Goal: Download file/media

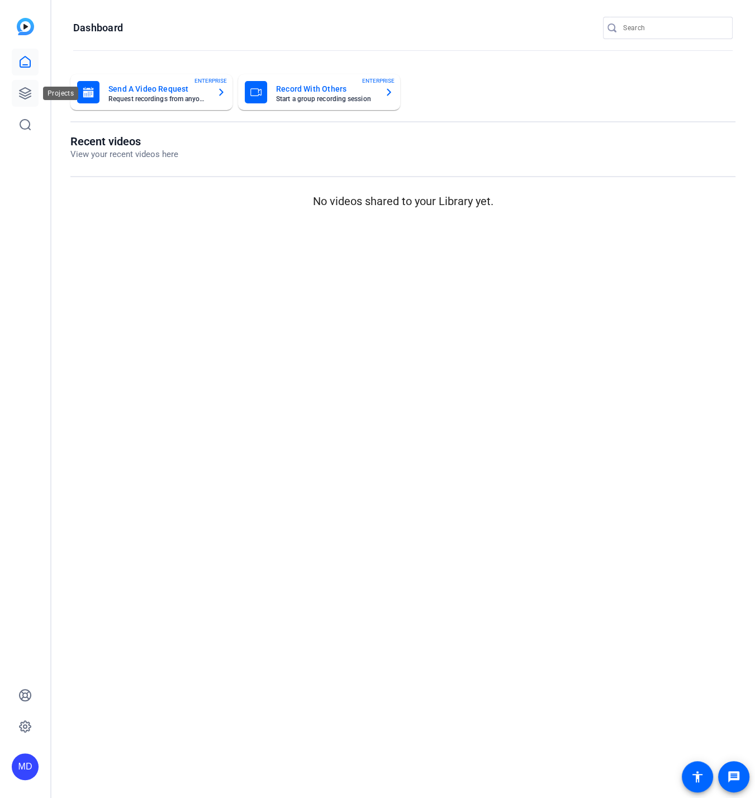
click at [30, 84] on link at bounding box center [25, 93] width 27 height 27
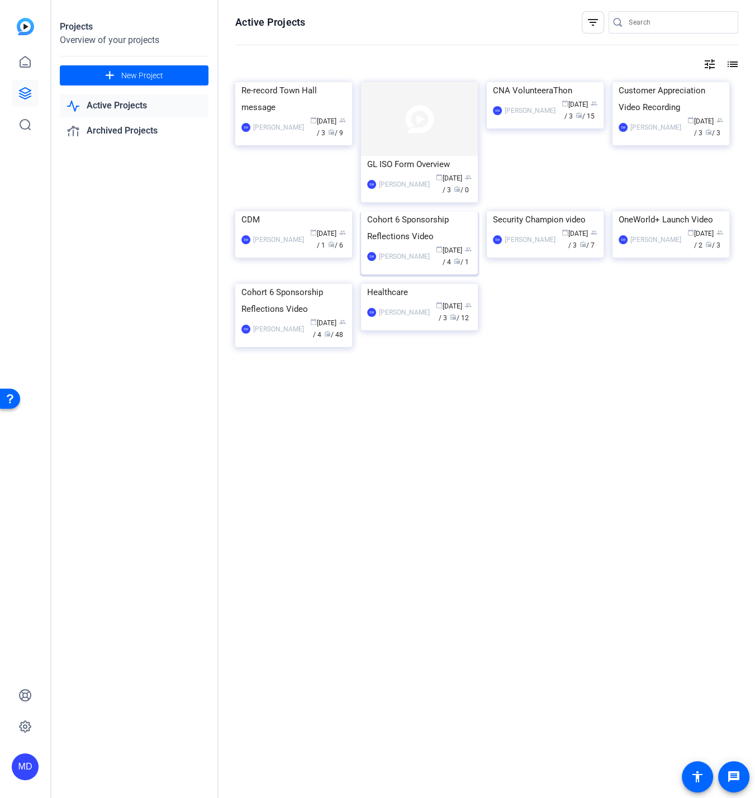
click at [421, 211] on img at bounding box center [419, 211] width 117 height 0
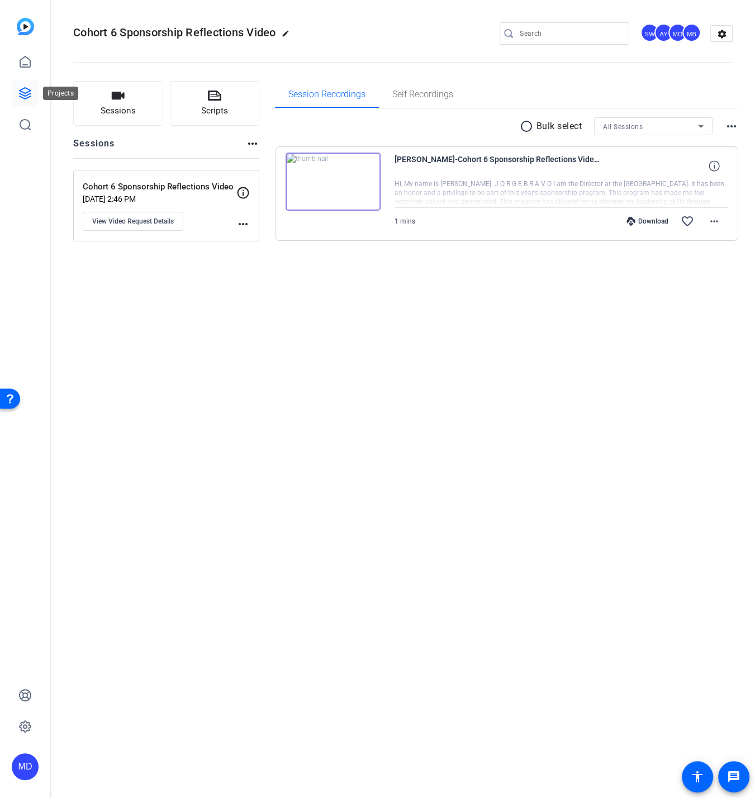
click at [25, 85] on link at bounding box center [25, 93] width 27 height 27
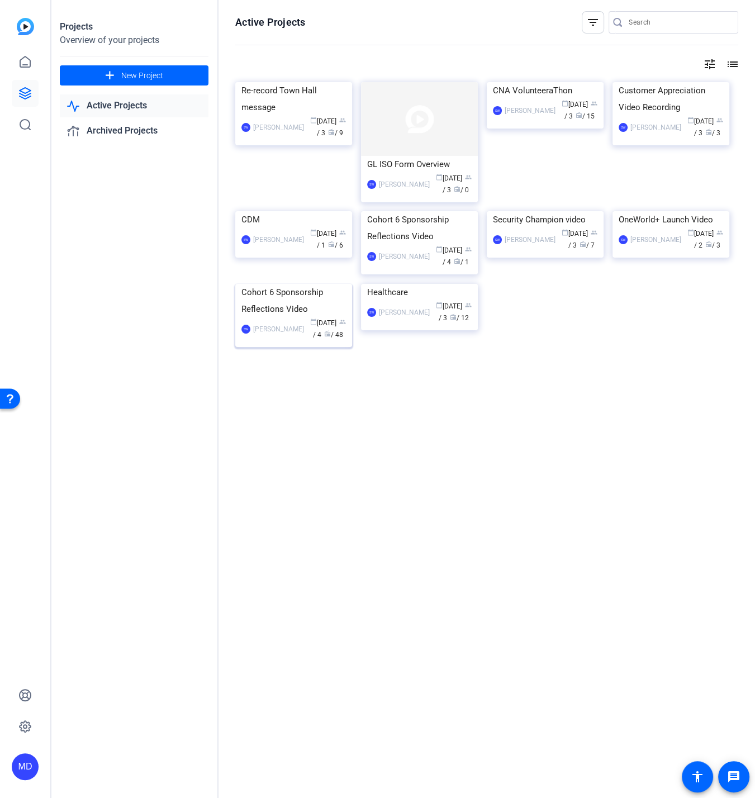
click at [278, 284] on img at bounding box center [293, 284] width 117 height 0
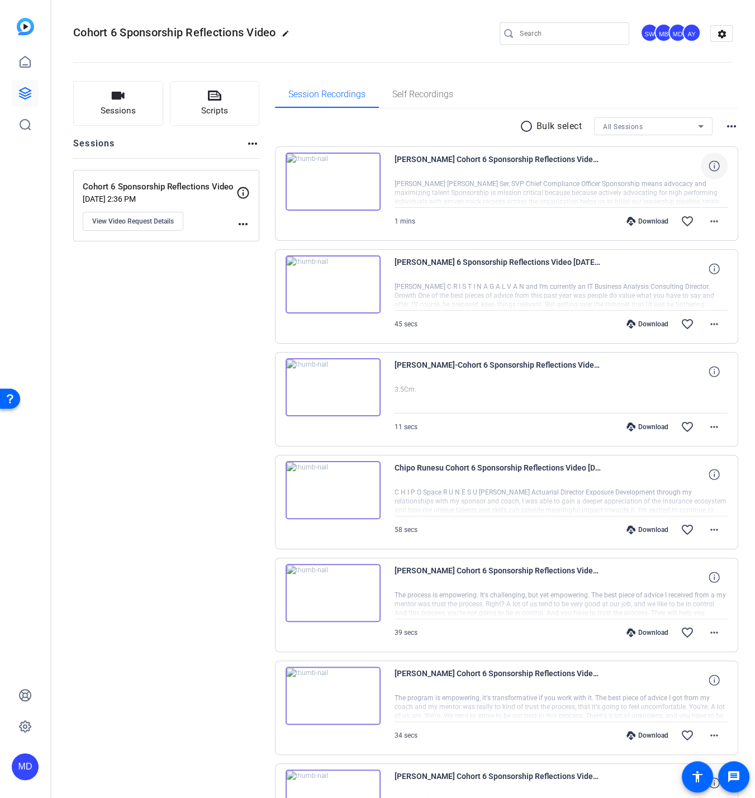
click at [708, 163] on icon at bounding box center [713, 165] width 11 height 11
click at [654, 180] on div at bounding box center [560, 193] width 333 height 28
click at [709, 215] on mat-icon "more_horiz" at bounding box center [713, 220] width 13 height 13
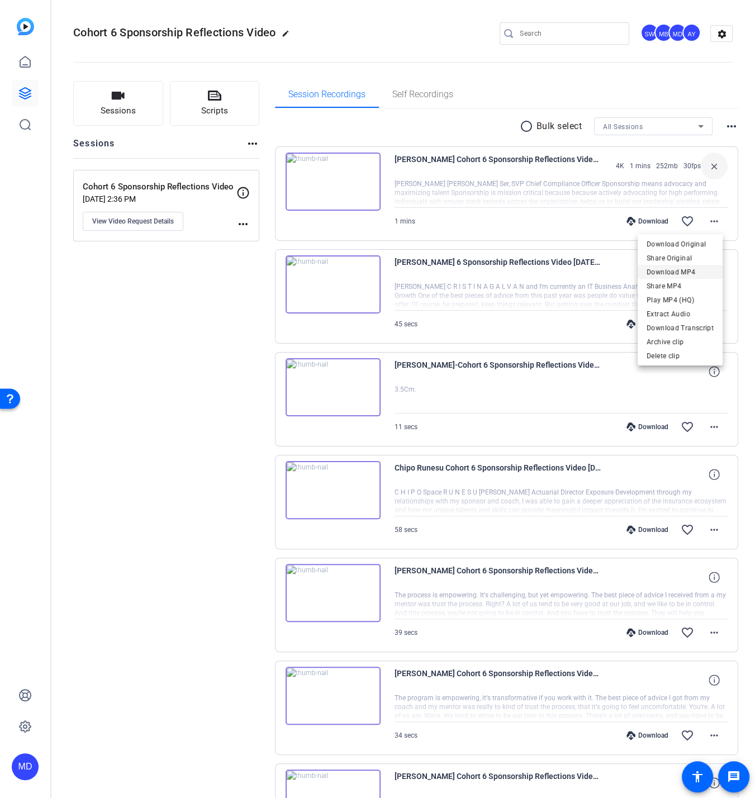
click at [661, 269] on span "Download MP4" at bounding box center [679, 271] width 67 height 13
click at [707, 319] on mat-icon "more_horiz" at bounding box center [713, 323] width 13 height 13
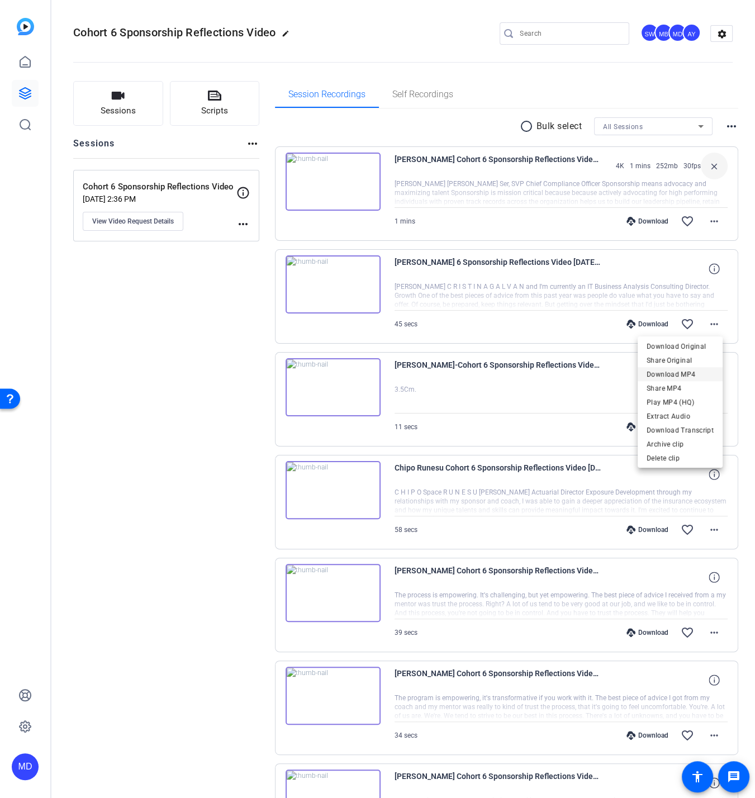
click at [669, 373] on span "Download MP4" at bounding box center [679, 374] width 67 height 13
click at [714, 426] on mat-icon "more_horiz" at bounding box center [713, 426] width 13 height 13
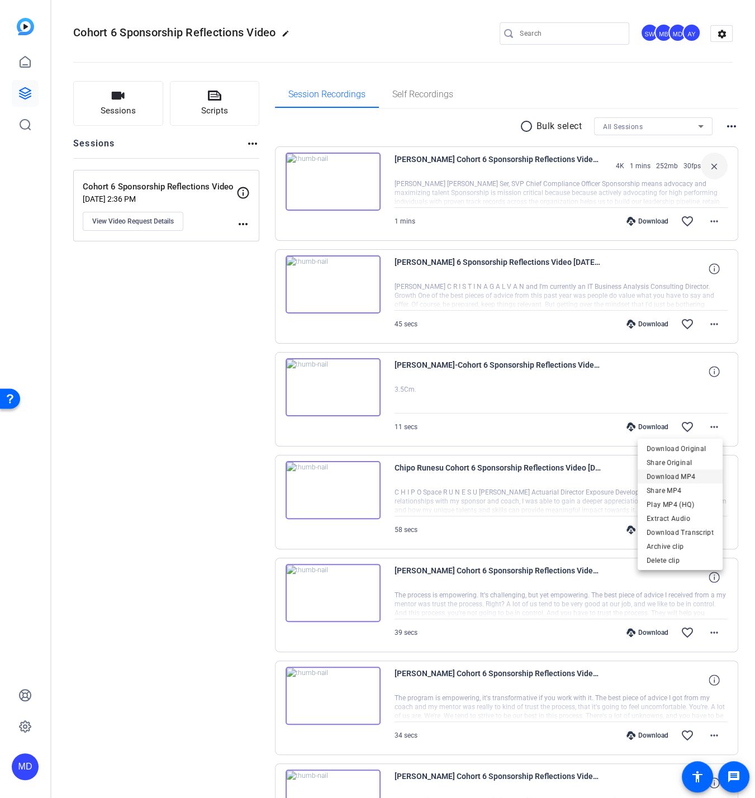
click at [666, 474] on span "Download MP4" at bounding box center [679, 476] width 67 height 13
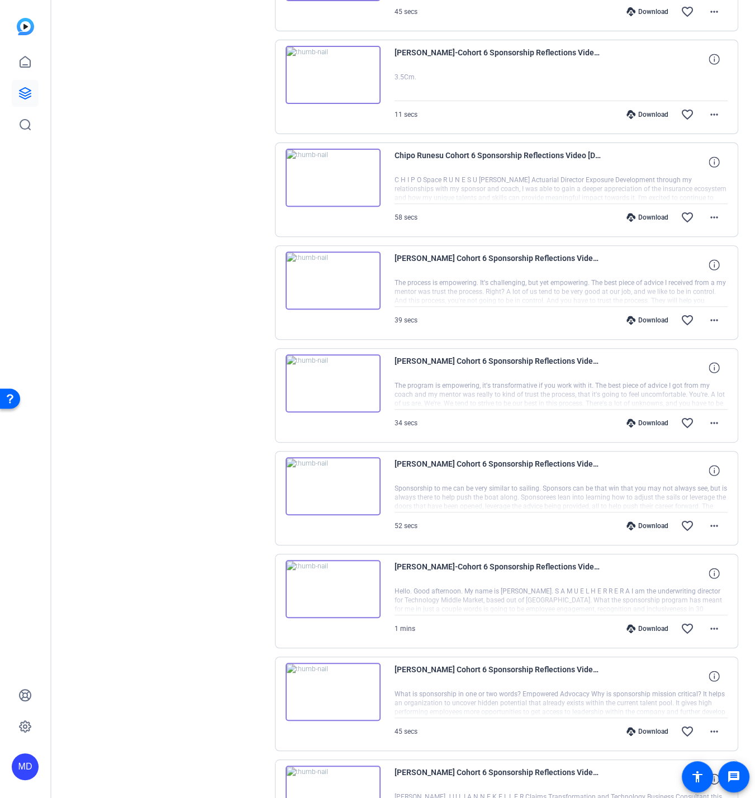
scroll to position [313, 0]
click at [715, 213] on mat-icon "more_horiz" at bounding box center [713, 215] width 13 height 13
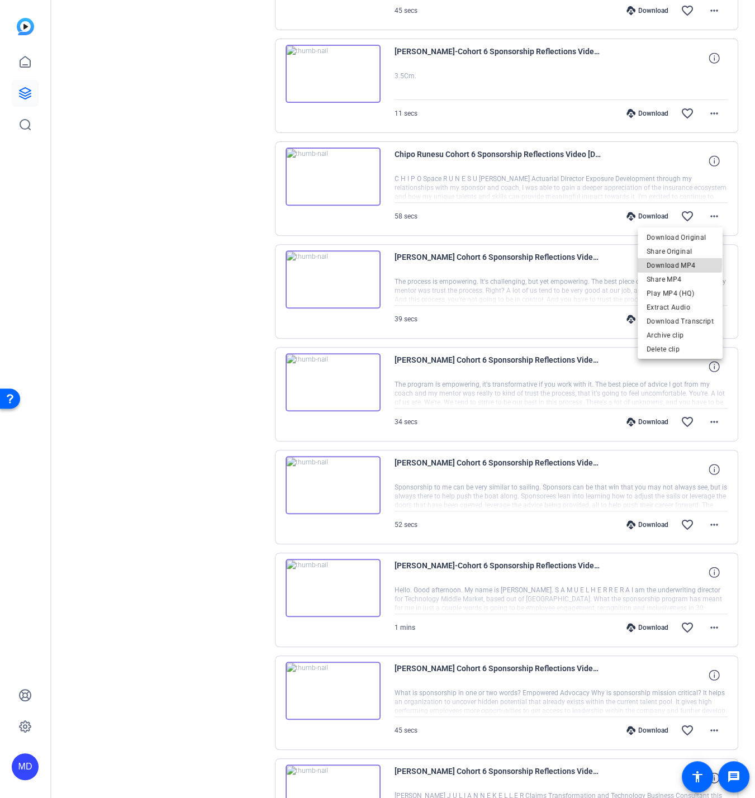
click at [658, 263] on span "Download MP4" at bounding box center [679, 264] width 67 height 13
click at [714, 422] on mat-icon "more_horiz" at bounding box center [713, 421] width 13 height 13
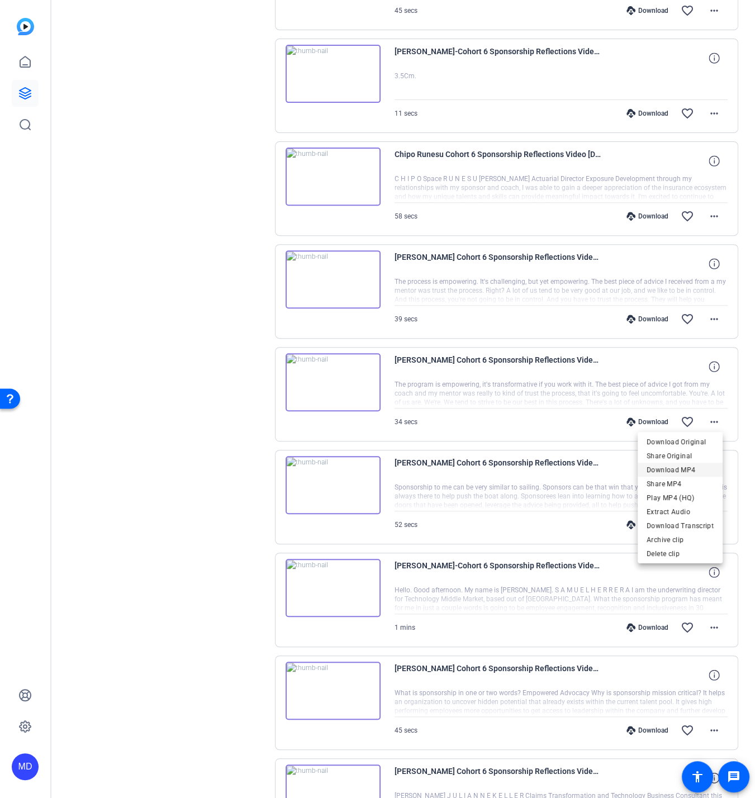
click at [674, 470] on span "Download MP4" at bounding box center [679, 469] width 67 height 13
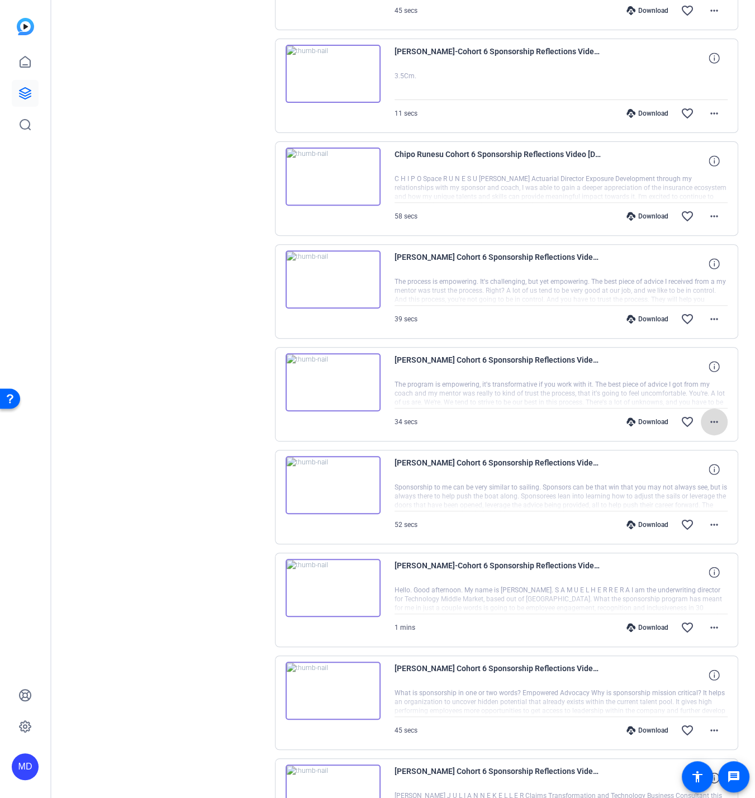
click at [709, 420] on mat-icon "more_horiz" at bounding box center [713, 421] width 13 height 13
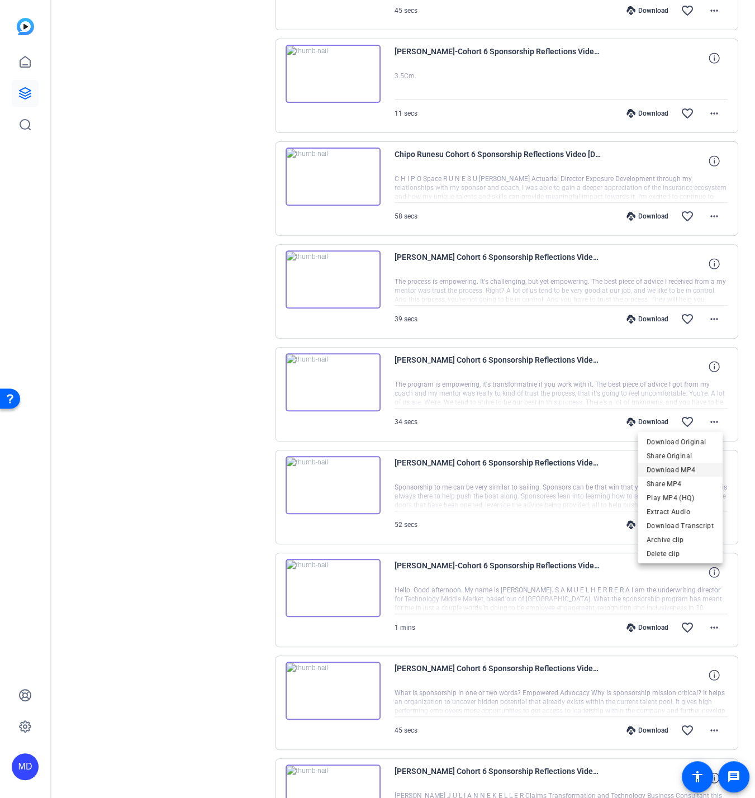
click at [678, 463] on span "Download MP4" at bounding box center [679, 469] width 67 height 13
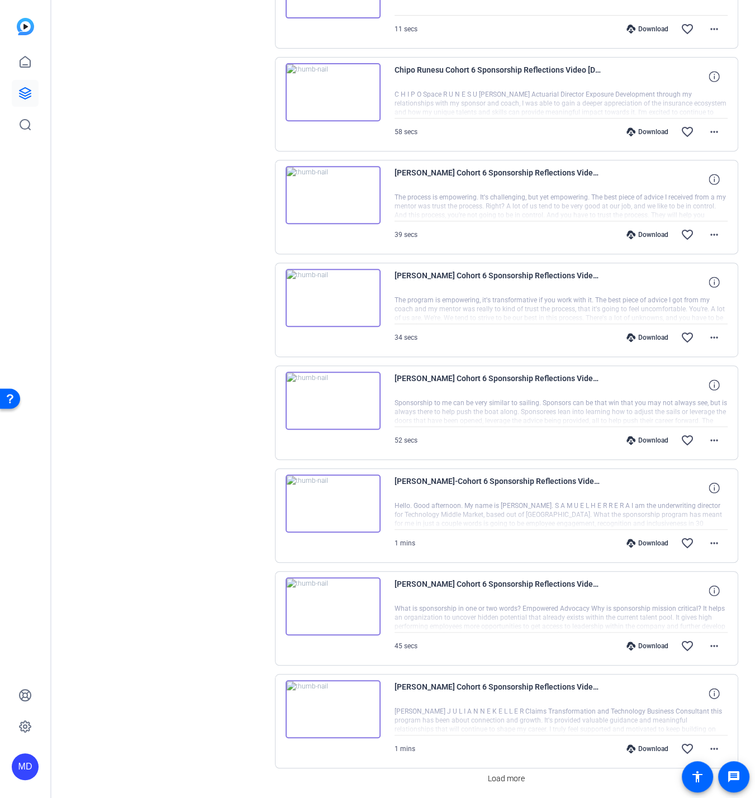
scroll to position [433, 0]
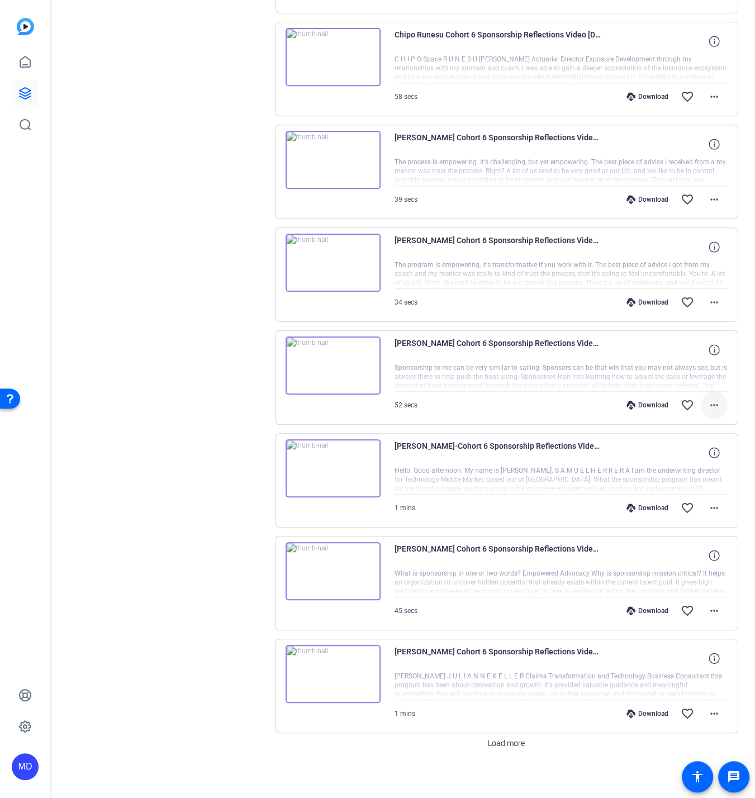
click at [713, 402] on mat-icon "more_horiz" at bounding box center [713, 404] width 13 height 13
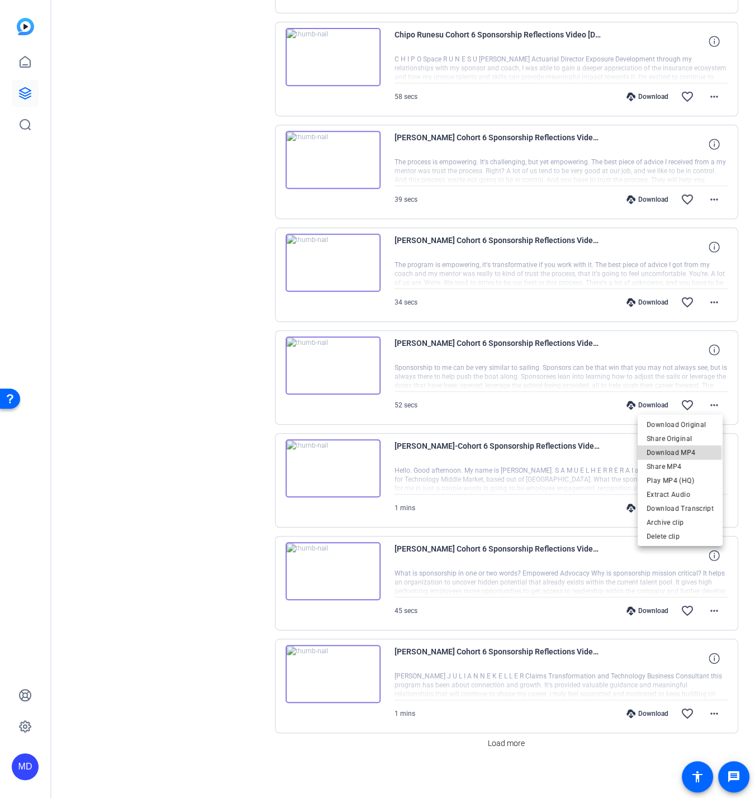
click at [654, 453] on span "Download MP4" at bounding box center [679, 452] width 67 height 13
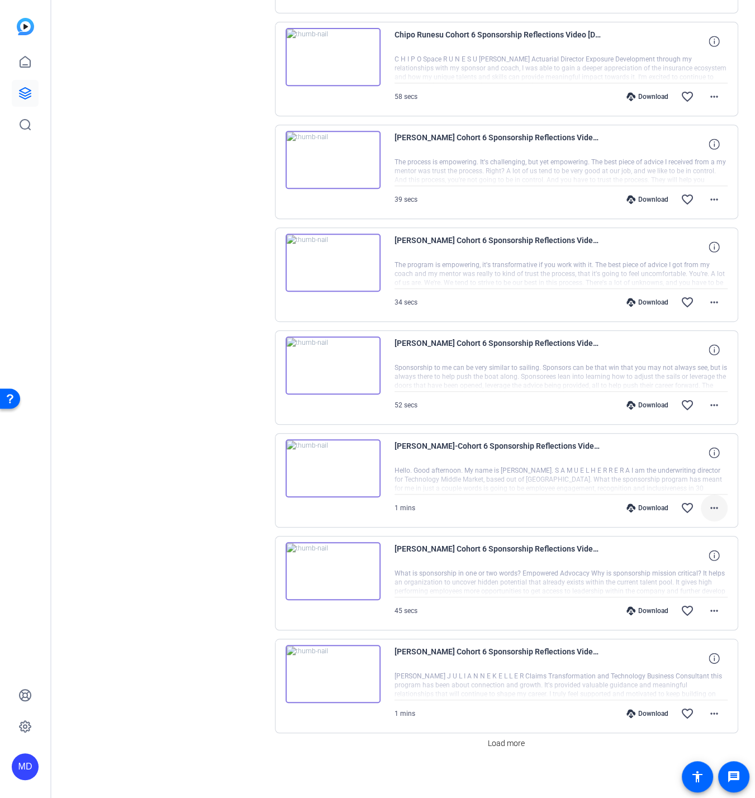
click at [709, 501] on mat-icon "more_horiz" at bounding box center [713, 507] width 13 height 13
click at [665, 554] on span "Download MP4" at bounding box center [679, 554] width 67 height 13
click at [703, 496] on span at bounding box center [713, 507] width 27 height 27
click at [681, 554] on span "Download MP4" at bounding box center [679, 554] width 67 height 13
click at [702, 603] on span at bounding box center [713, 610] width 27 height 27
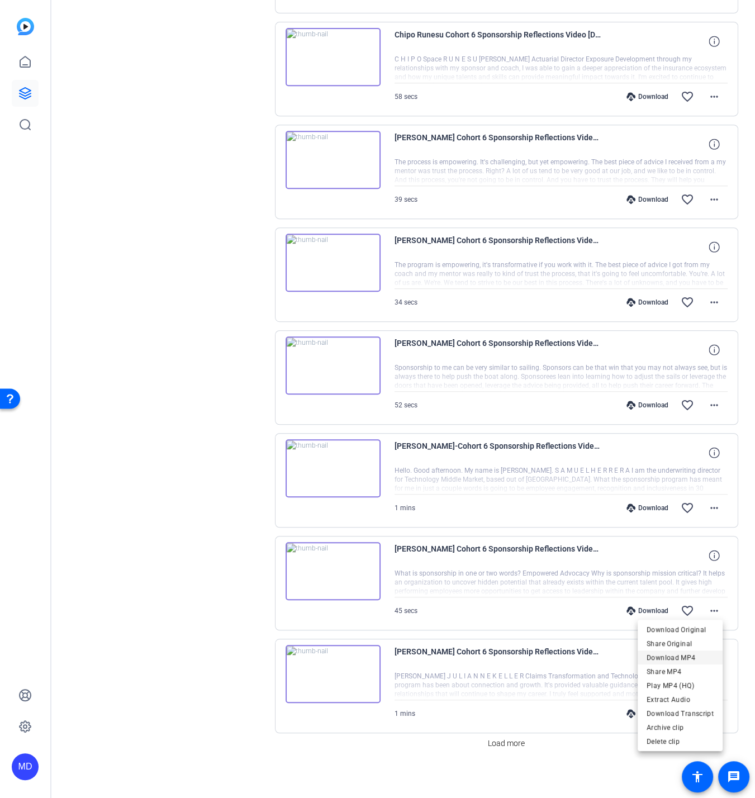
click at [669, 657] on span "Download MP4" at bounding box center [679, 656] width 67 height 13
click at [506, 730] on span at bounding box center [506, 742] width 46 height 27
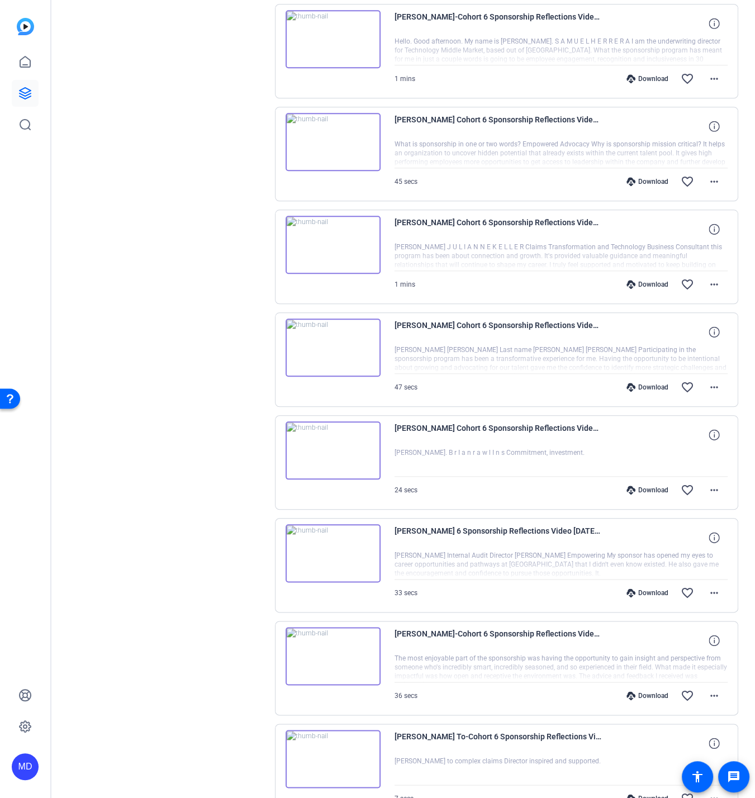
scroll to position [862, 0]
click at [710, 270] on span at bounding box center [713, 283] width 27 height 27
click at [667, 326] on span "Download MP4" at bounding box center [679, 329] width 67 height 13
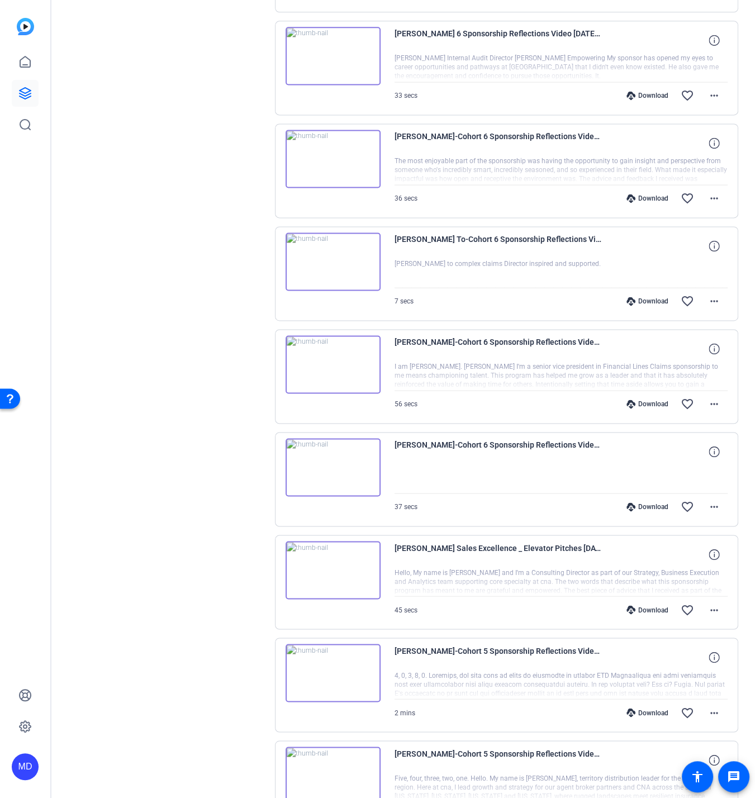
scroll to position [1456, 0]
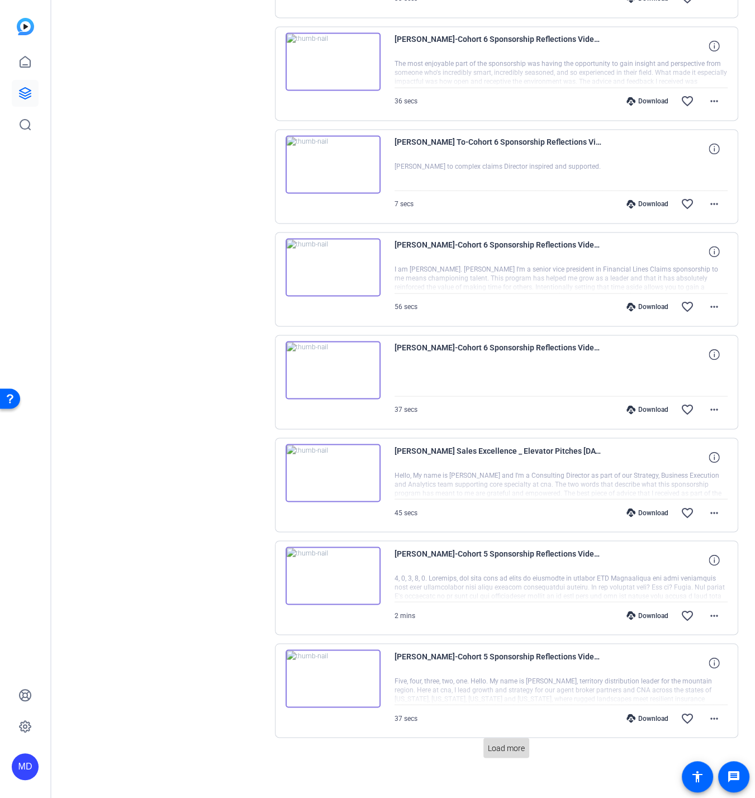
click at [516, 742] on span "Load more" at bounding box center [506, 748] width 37 height 12
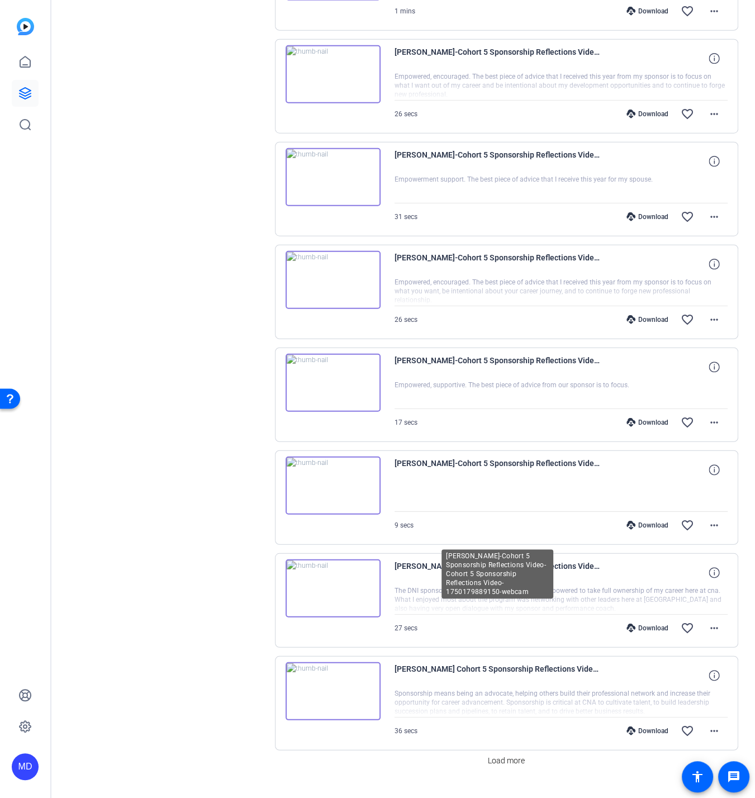
scroll to position [2479, 0]
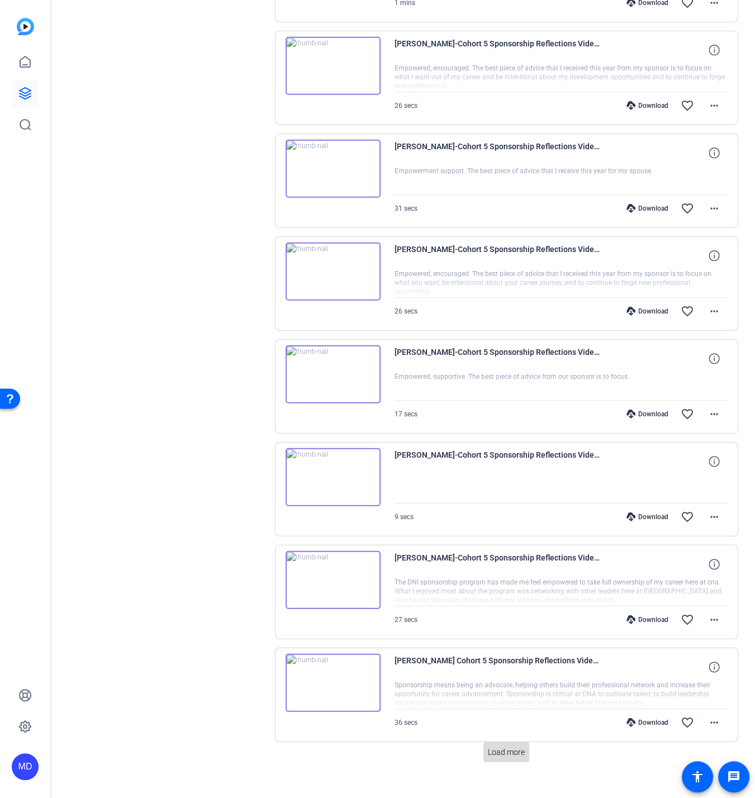
click at [500, 746] on span "Load more" at bounding box center [506, 752] width 37 height 12
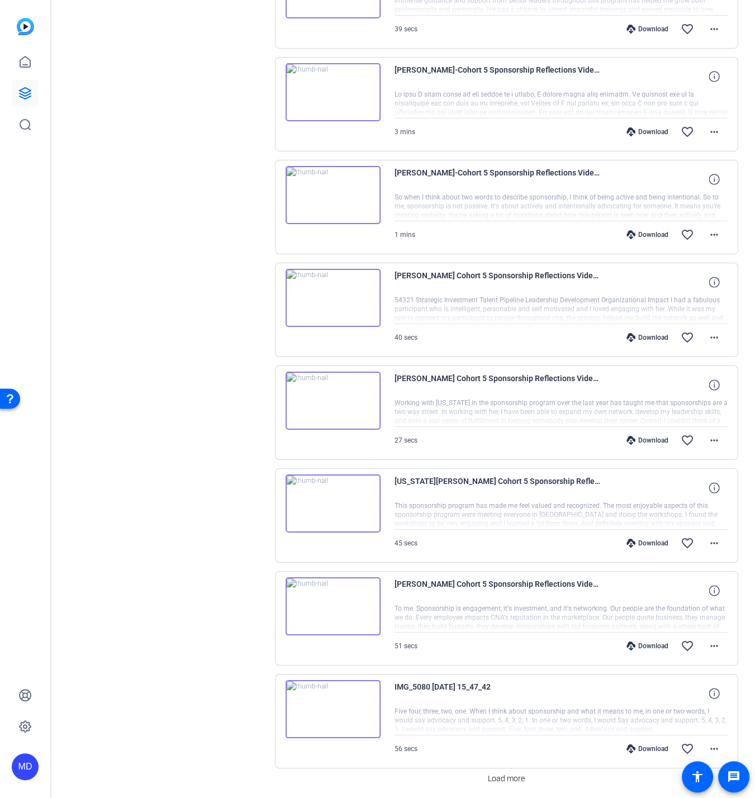
scroll to position [3503, 0]
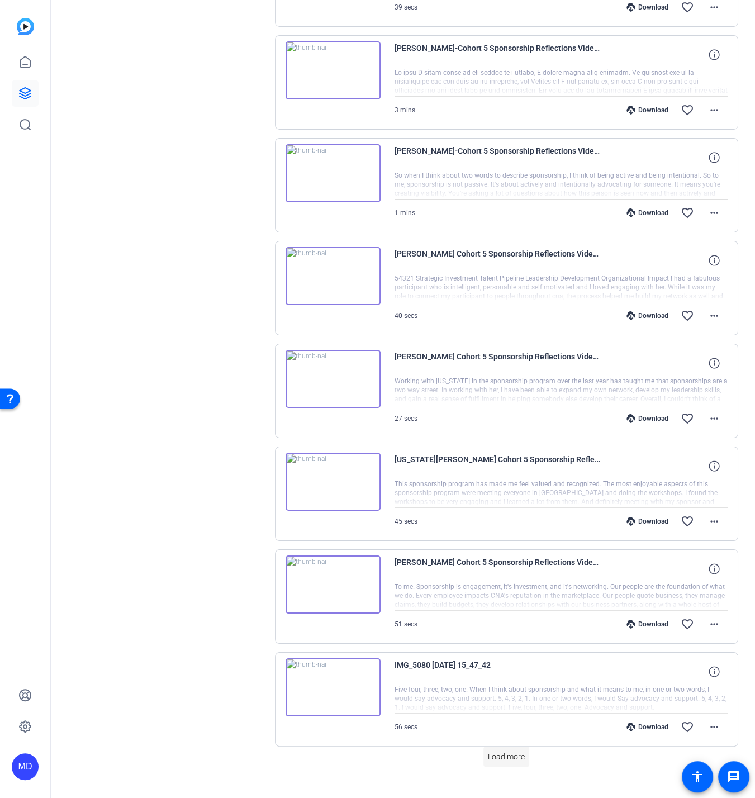
click at [505, 751] on span "Load more" at bounding box center [506, 757] width 37 height 12
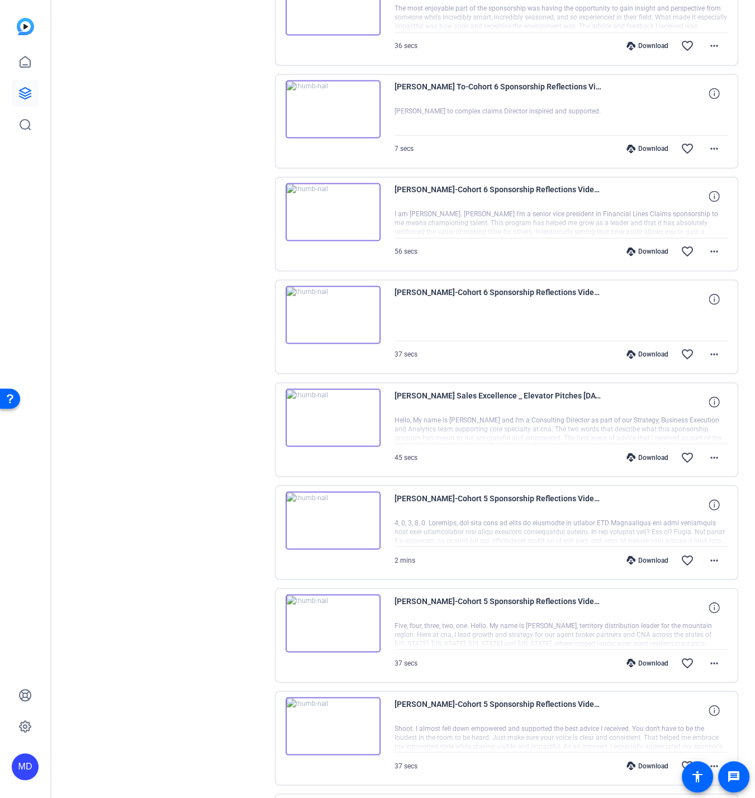
scroll to position [1511, 0]
click at [717, 450] on span at bounding box center [713, 457] width 27 height 27
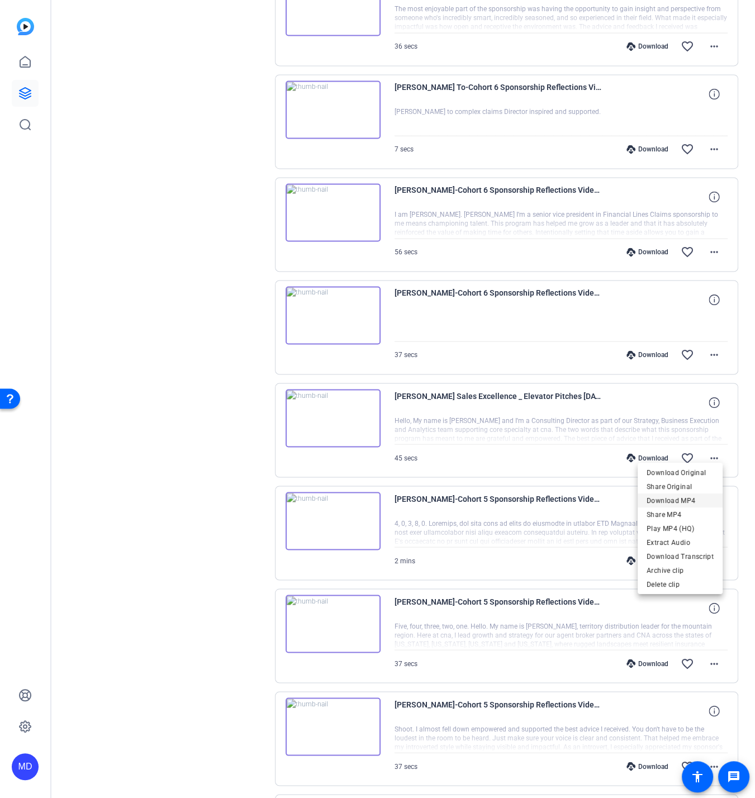
click at [671, 503] on span "Download MP4" at bounding box center [679, 500] width 67 height 13
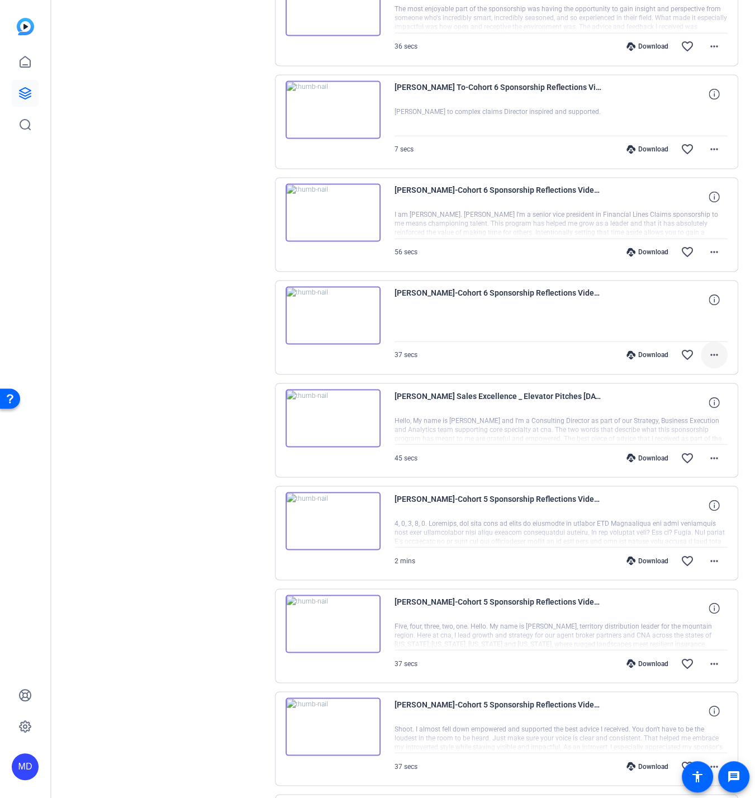
click at [712, 348] on mat-icon "more_horiz" at bounding box center [713, 354] width 13 height 13
click at [660, 396] on span "Download MP4" at bounding box center [679, 397] width 67 height 13
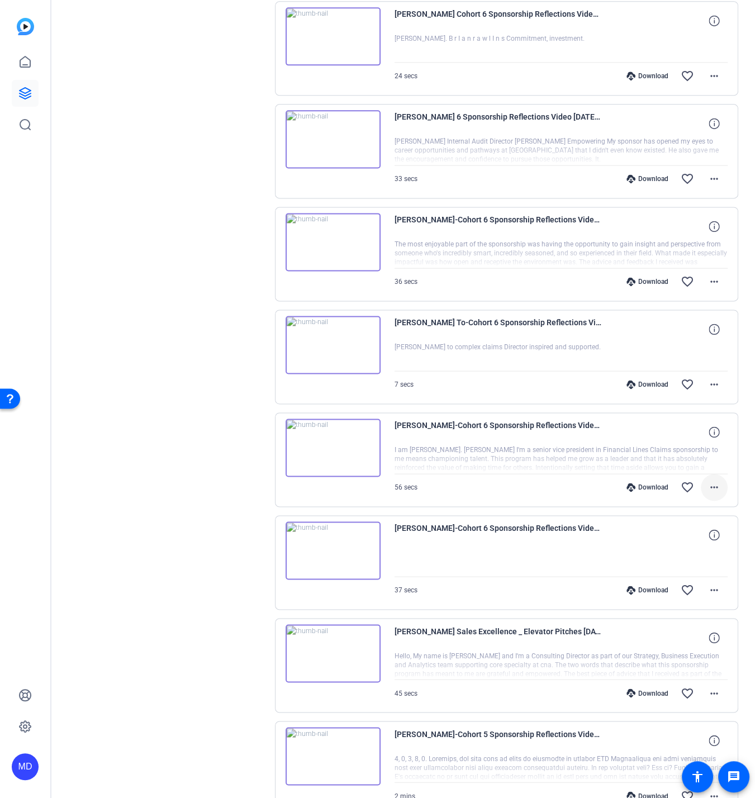
scroll to position [1275, 0]
click at [709, 481] on mat-icon "more_horiz" at bounding box center [713, 487] width 13 height 13
click at [678, 524] on span "Download MP4" at bounding box center [679, 530] width 67 height 13
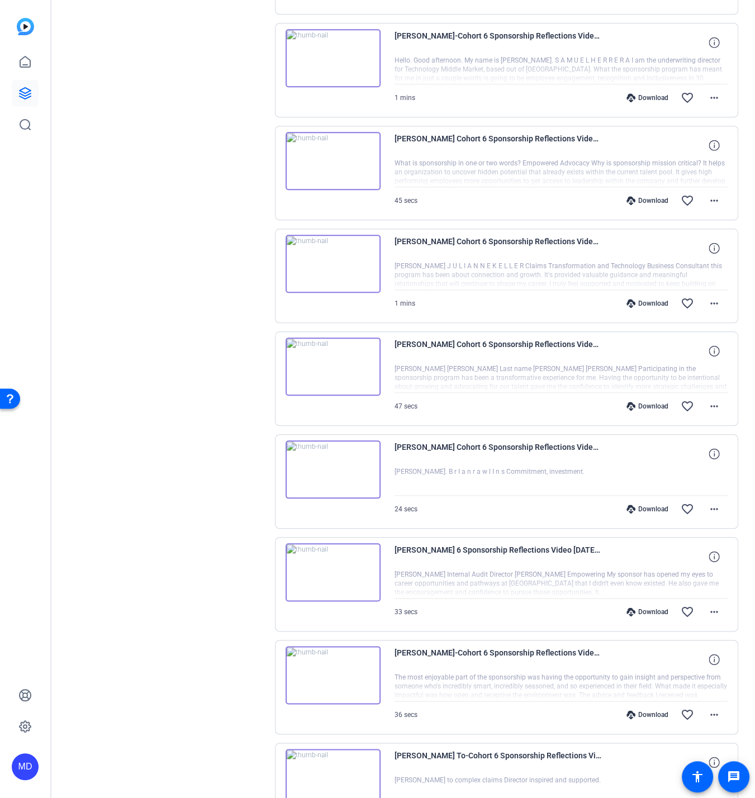
scroll to position [843, 0]
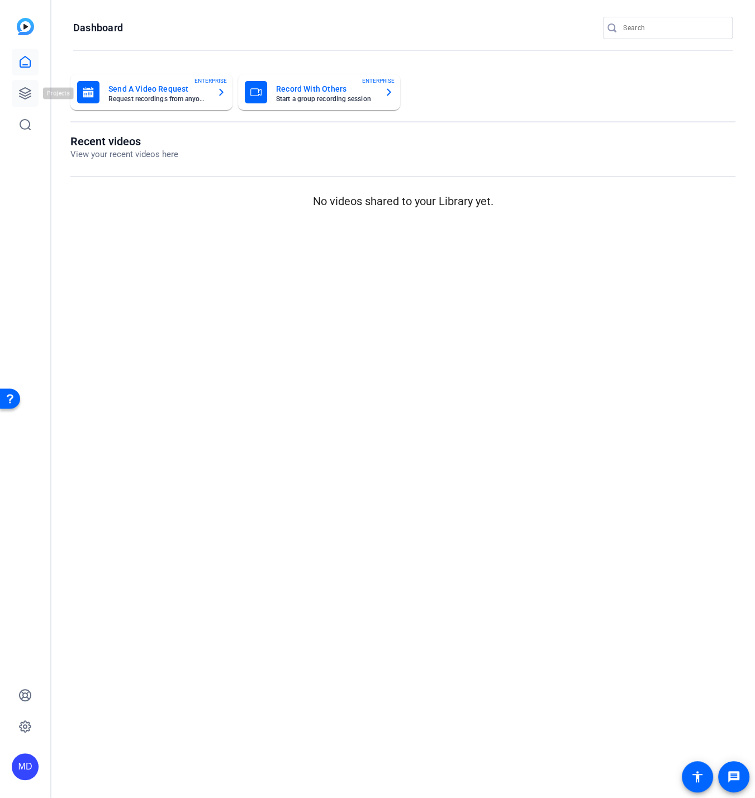
click at [18, 94] on link at bounding box center [25, 93] width 27 height 27
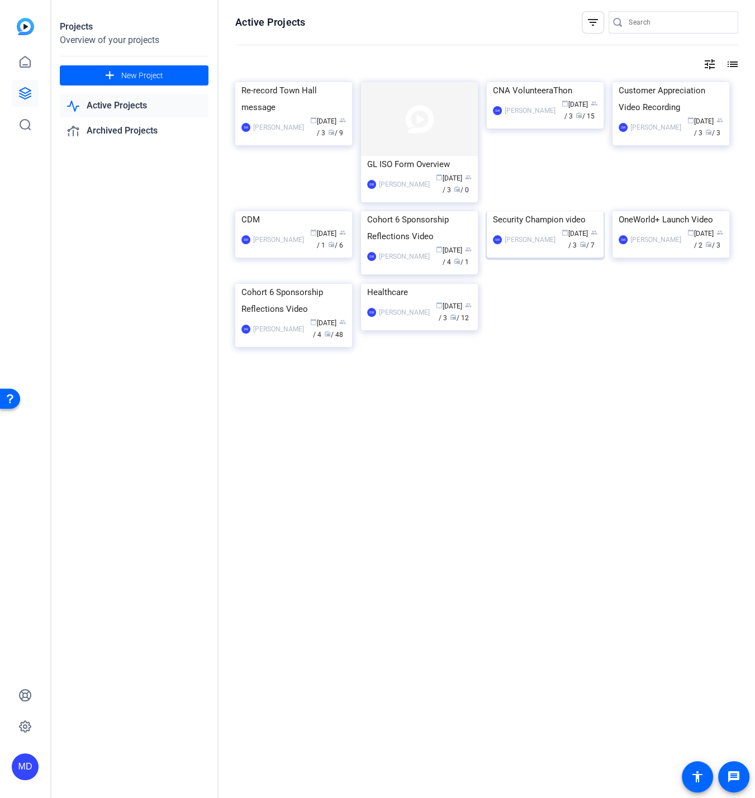
click at [549, 211] on img at bounding box center [544, 211] width 117 height 0
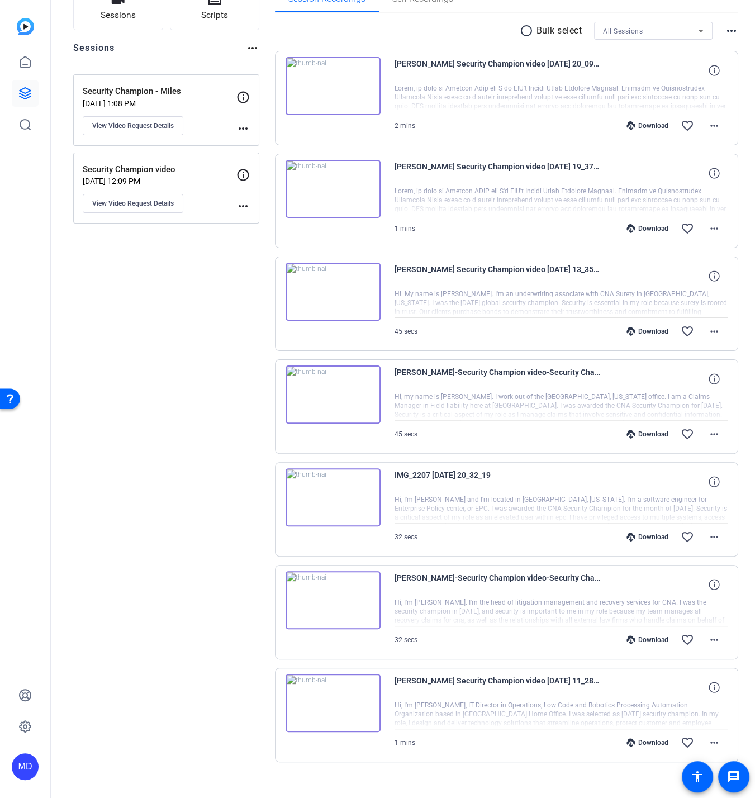
scroll to position [106, 0]
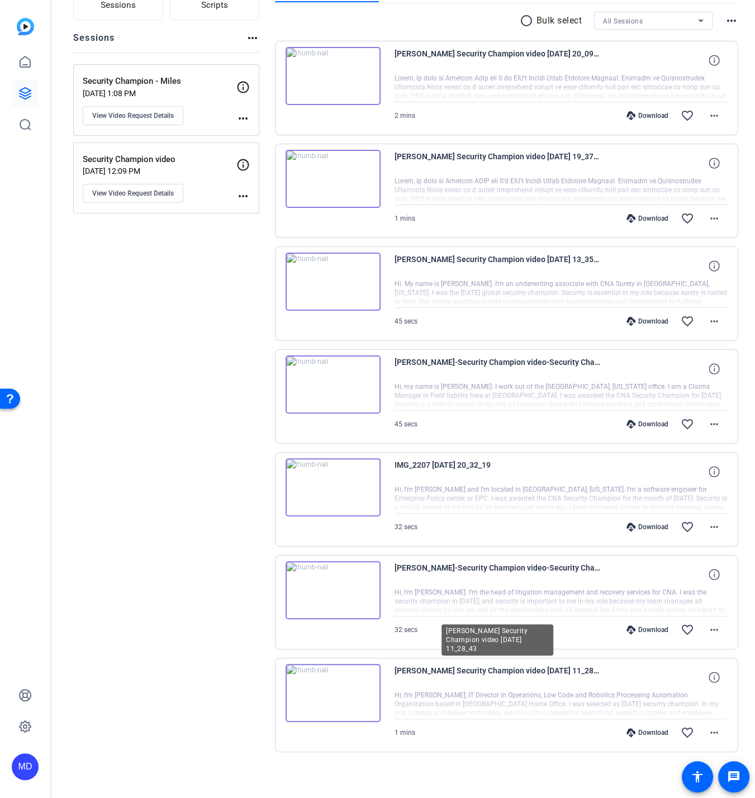
click at [455, 683] on span "[PERSON_NAME] Security Champion video [DATE] 11_28_43" at bounding box center [497, 677] width 207 height 27
click at [455, 665] on span "[PERSON_NAME] Security Champion video [DATE] 11_28_43" at bounding box center [497, 677] width 207 height 27
click at [475, 694] on div at bounding box center [560, 704] width 333 height 28
click at [707, 726] on mat-icon "more_horiz" at bounding box center [713, 732] width 13 height 13
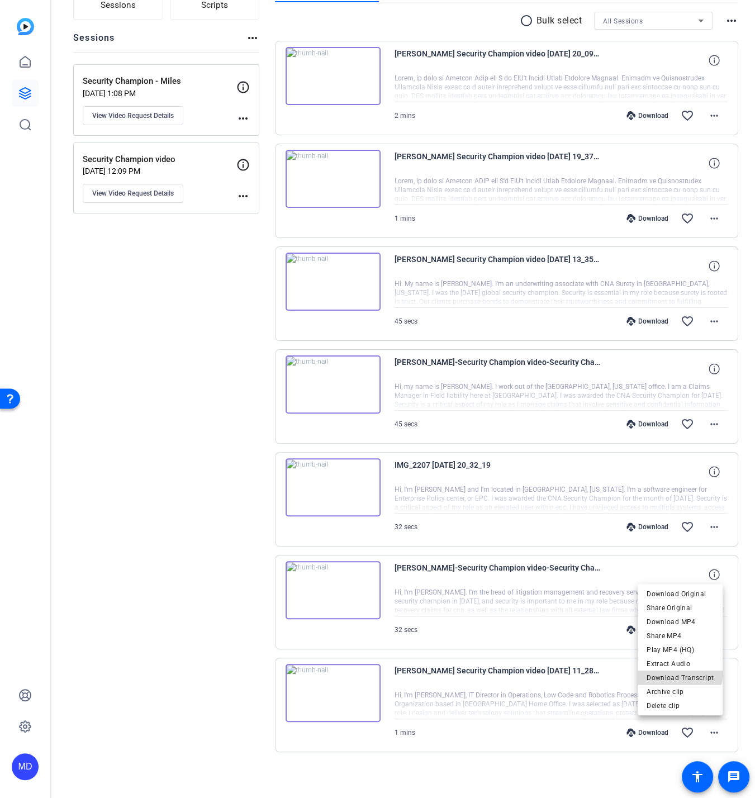
click at [669, 670] on button "Download Transcript" at bounding box center [679, 677] width 85 height 14
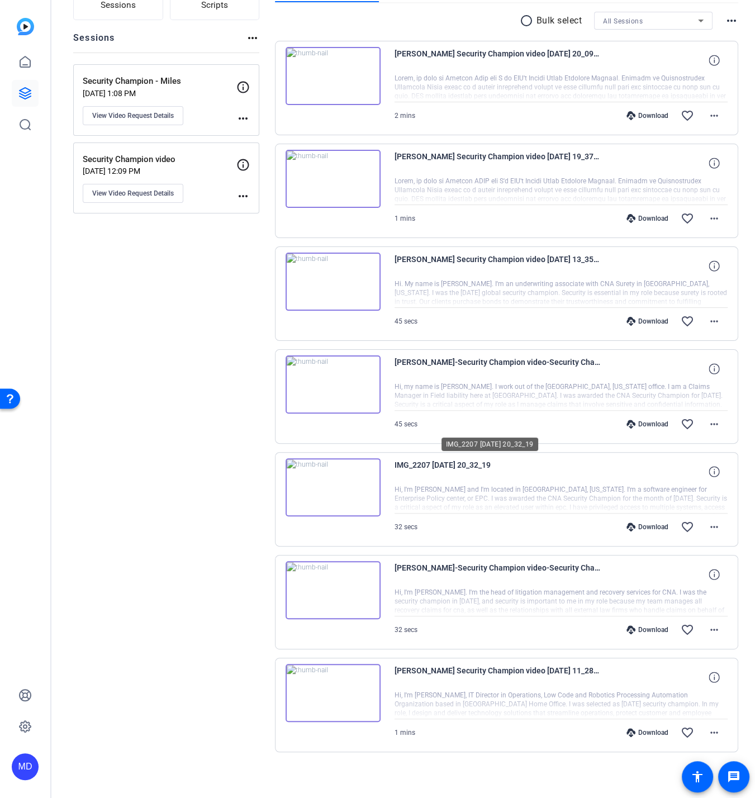
click at [480, 471] on span "IMG_2207 2025-08-22 20_32_19" at bounding box center [497, 471] width 207 height 27
click at [712, 527] on mat-icon "more_horiz" at bounding box center [713, 526] width 13 height 13
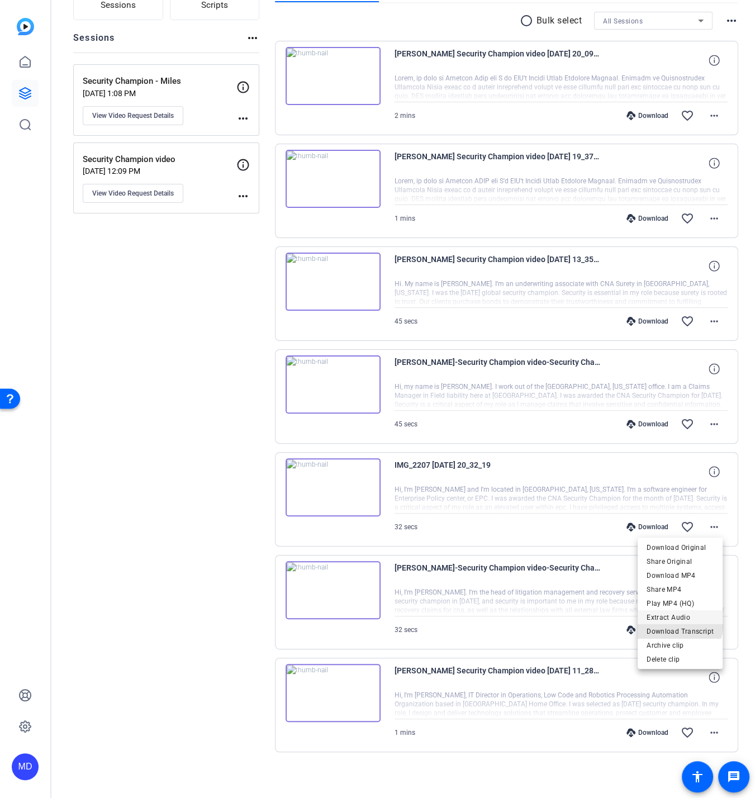
click at [679, 622] on div "Download Original Share Original Download MP4 Share MP4 Play MP4 (HQ) Extract A…" at bounding box center [679, 589] width 85 height 98
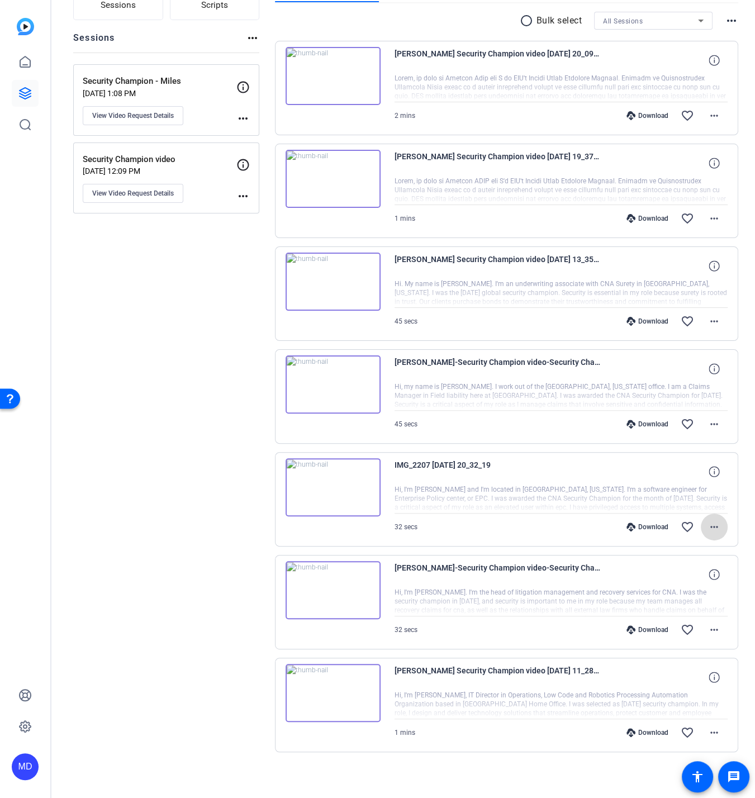
click at [709, 516] on span at bounding box center [713, 526] width 27 height 27
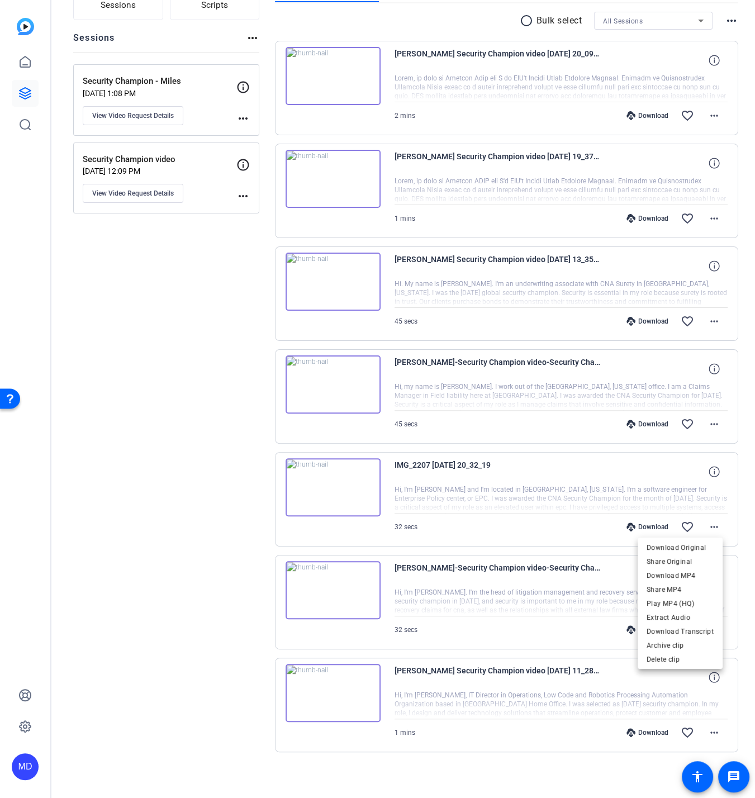
click at [674, 624] on div "Download Original Share Original Download MP4 Share MP4 Play MP4 (HQ) Extract A…" at bounding box center [679, 589] width 85 height 98
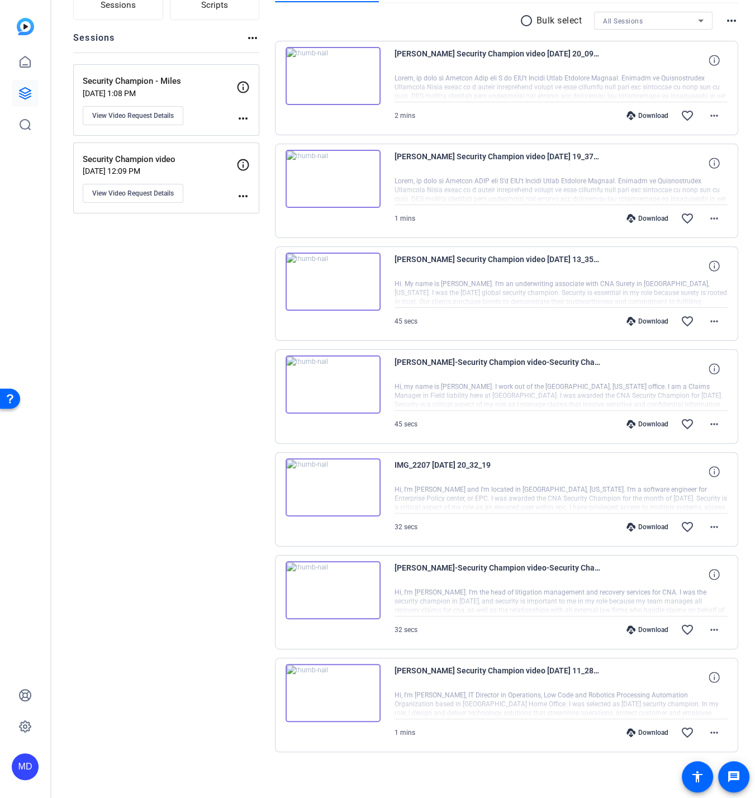
click at [638, 477] on div "IMG_2207 2025-08-22 20_32_19" at bounding box center [560, 471] width 333 height 27
click at [499, 498] on div at bounding box center [560, 499] width 333 height 28
click at [708, 528] on mat-icon "more_horiz" at bounding box center [713, 526] width 13 height 13
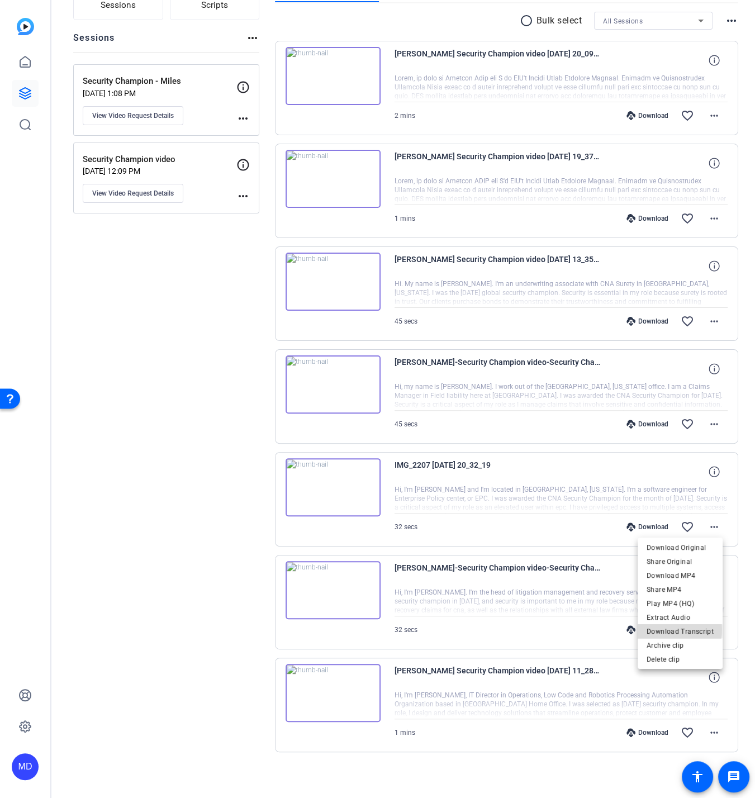
click at [664, 629] on span "Download Transcript" at bounding box center [679, 630] width 67 height 13
